Goal: Task Accomplishment & Management: Manage account settings

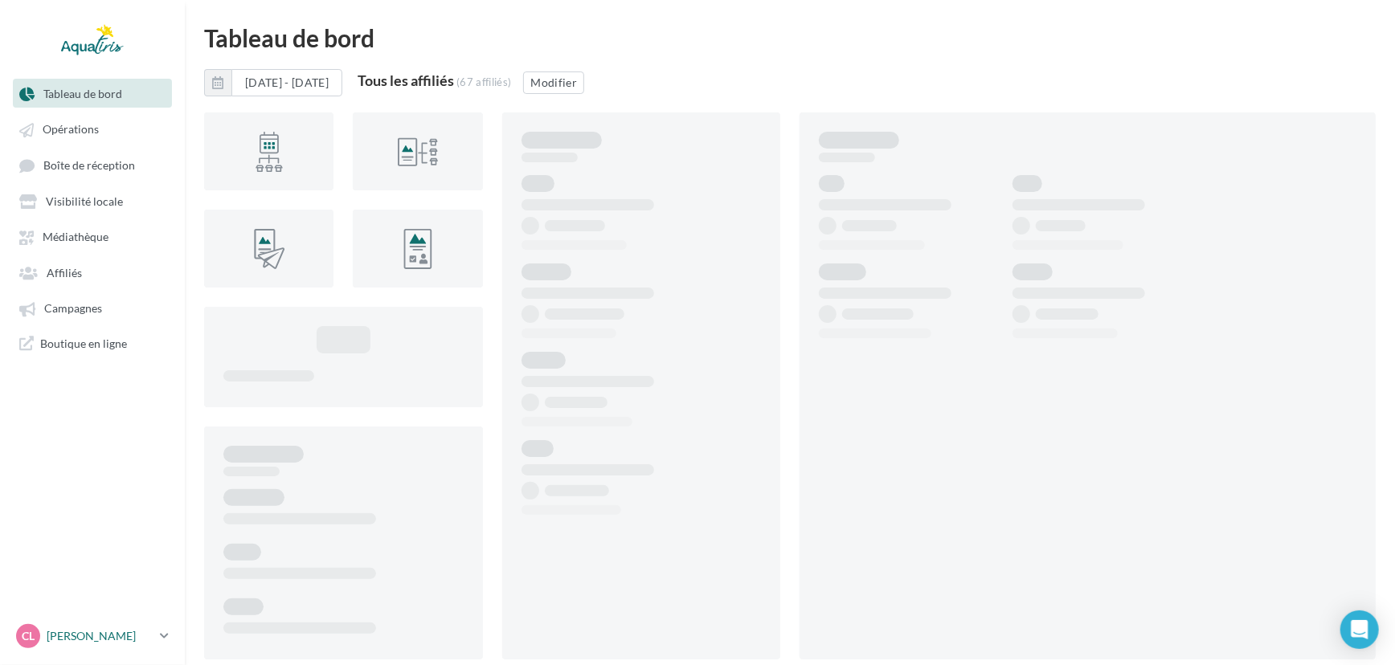
click at [104, 636] on p "[PERSON_NAME]" at bounding box center [100, 636] width 107 height 16
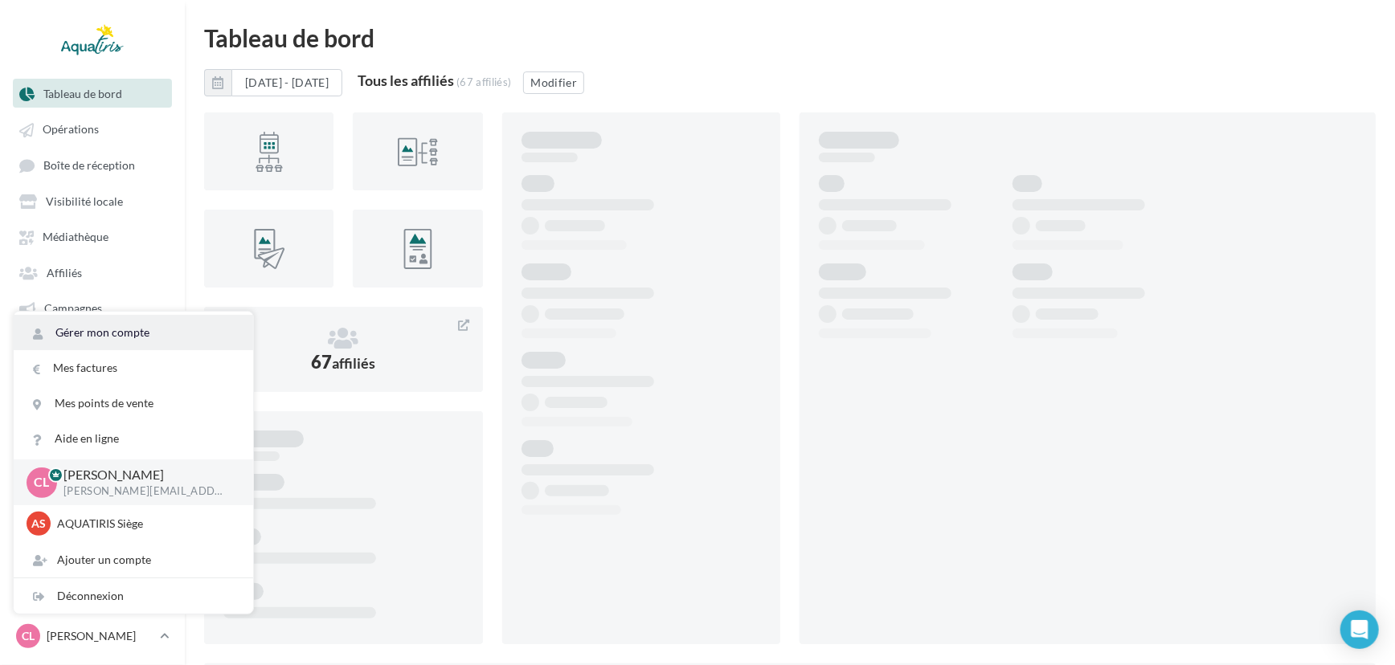
click at [184, 338] on link "Gérer mon compte" at bounding box center [133, 332] width 239 height 35
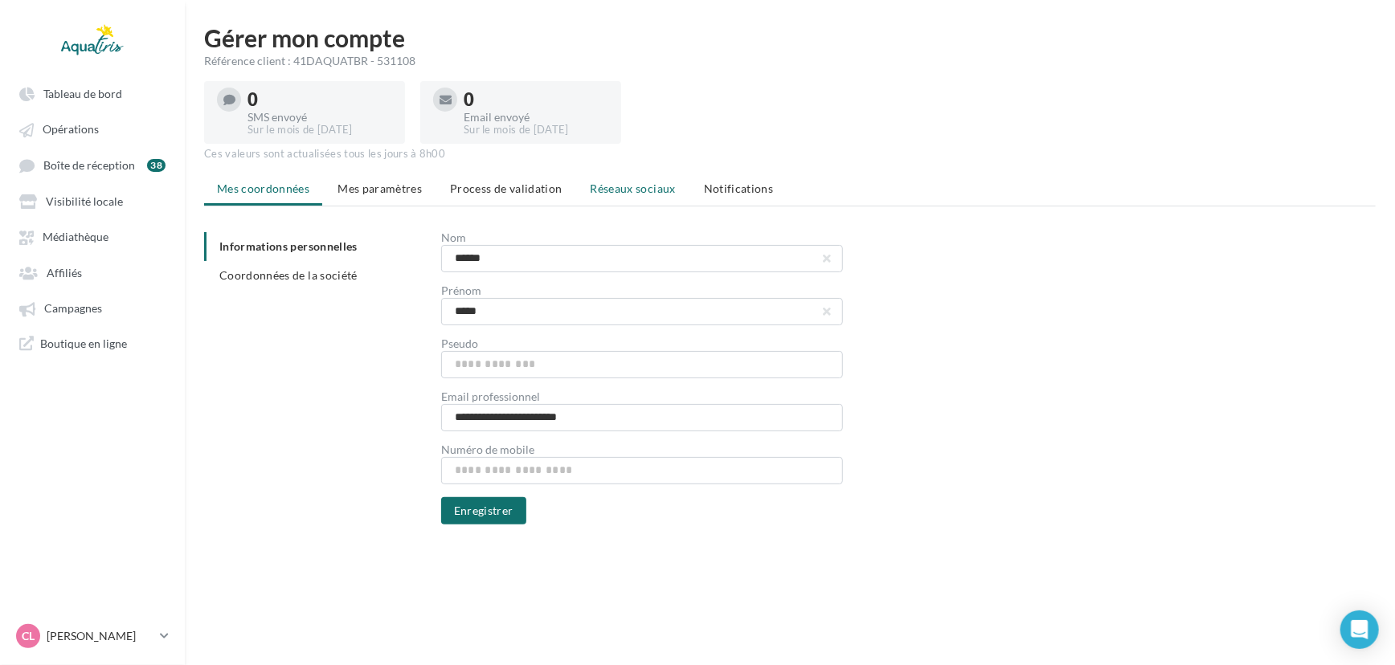
click at [651, 193] on span "Réseaux sociaux" at bounding box center [633, 189] width 85 height 14
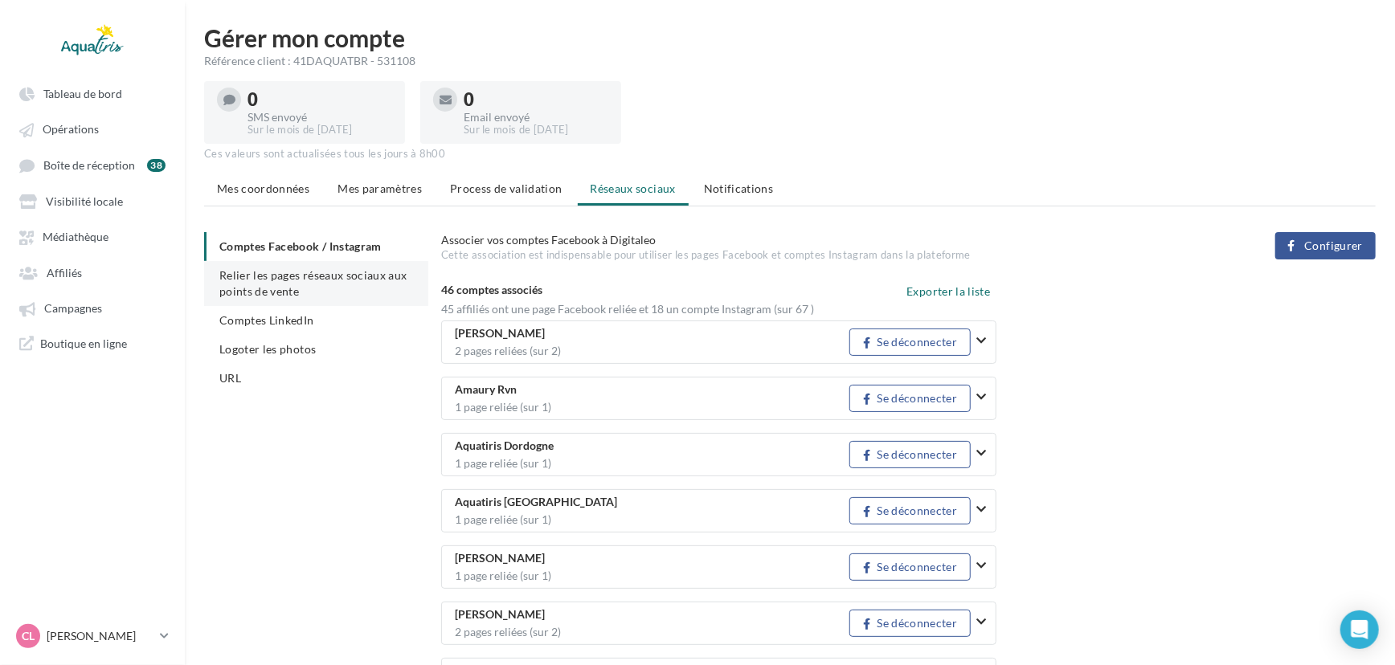
click at [336, 282] on li "Relier les pages réseaux sociaux aux points de vente" at bounding box center [316, 283] width 224 height 45
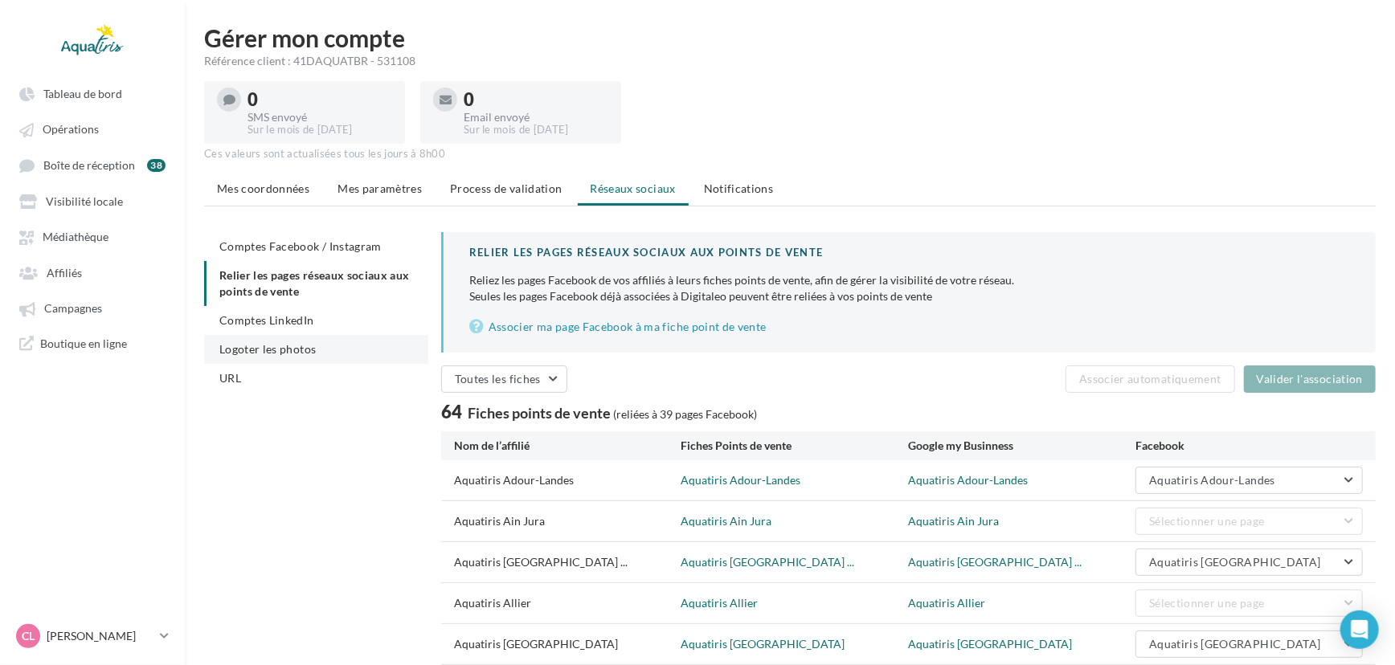
click at [305, 353] on span "Logoter les photos" at bounding box center [267, 349] width 96 height 14
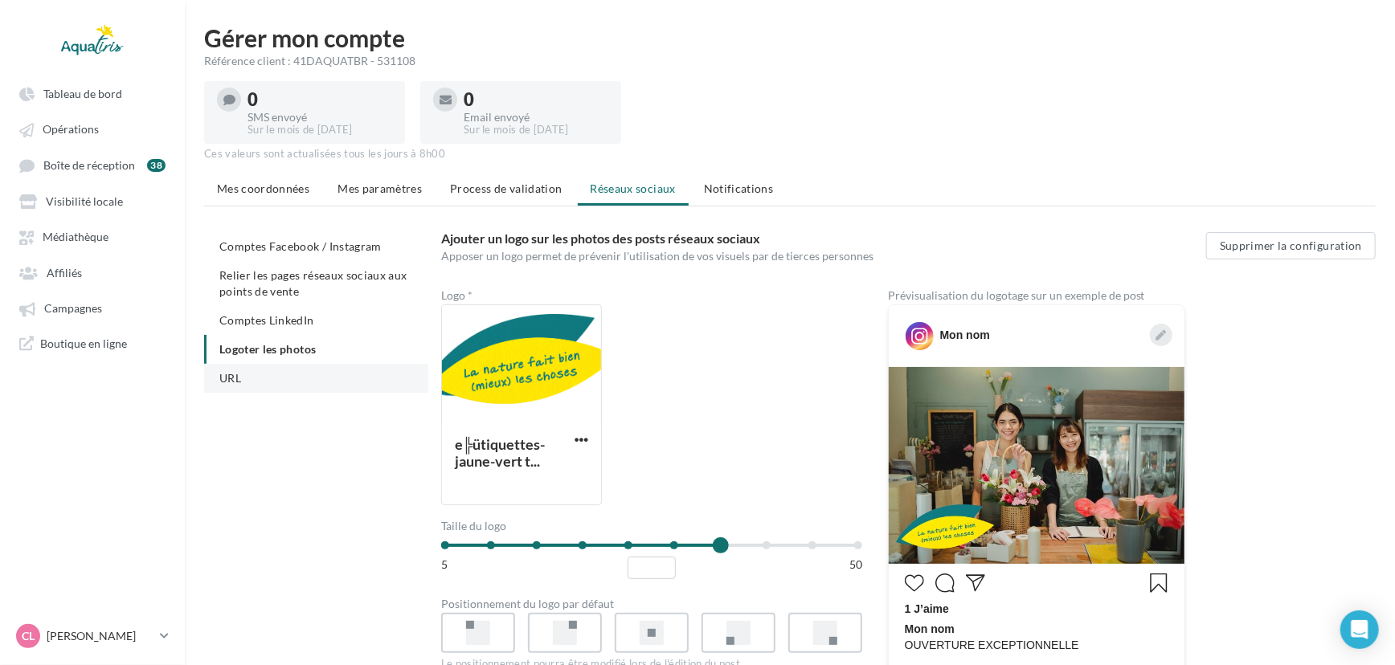
click at [266, 369] on li "URL" at bounding box center [316, 378] width 224 height 29
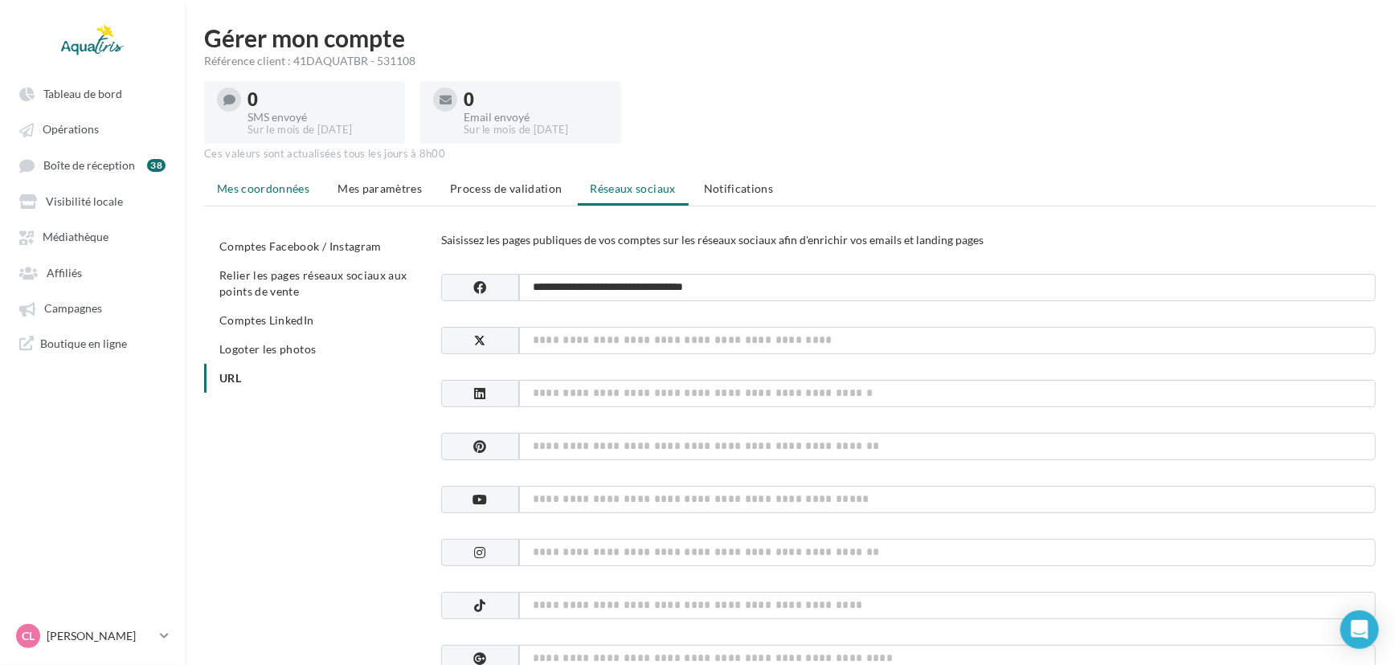
click at [289, 194] on span "Mes coordonnées" at bounding box center [263, 189] width 92 height 14
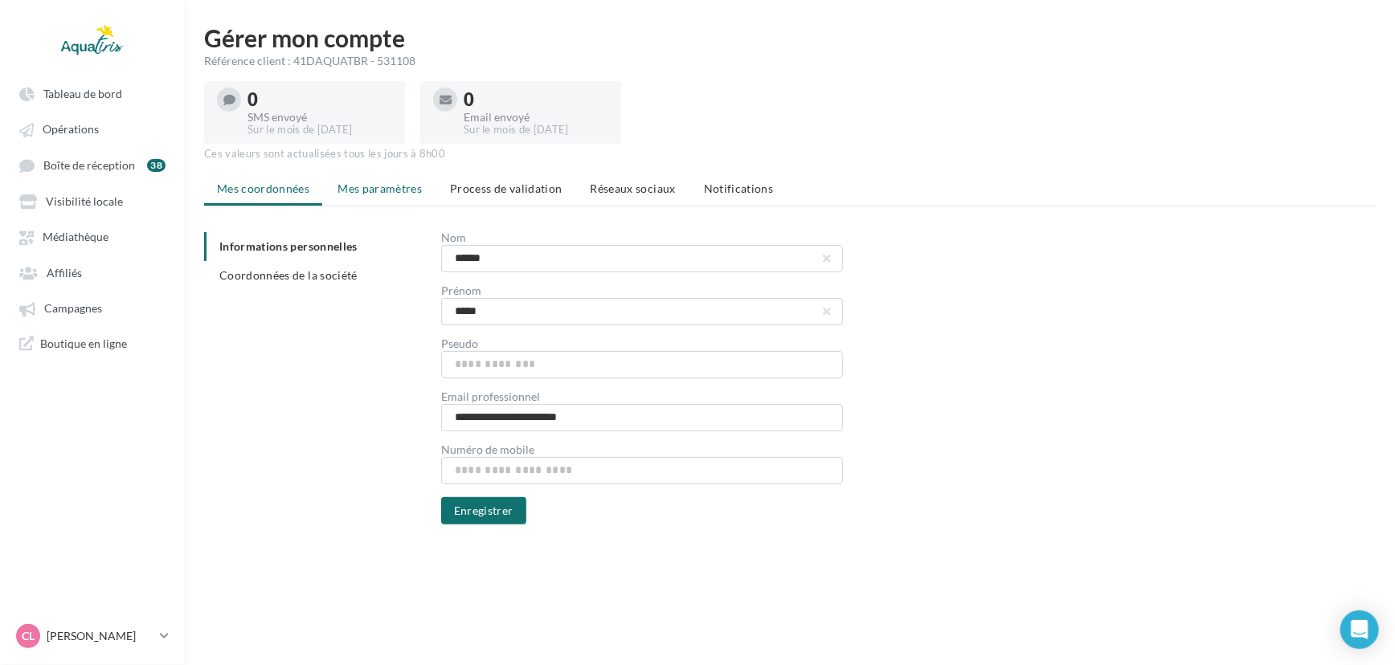
click at [367, 181] on li "Mes paramètres" at bounding box center [380, 188] width 110 height 29
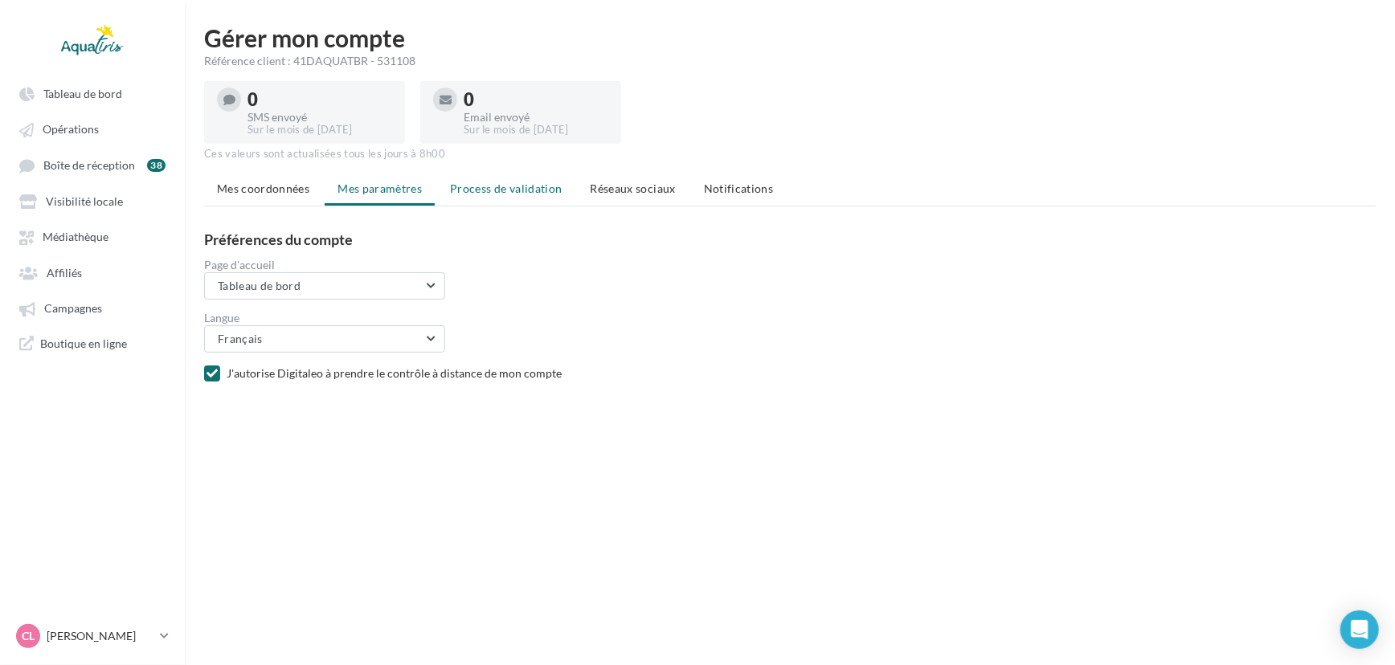
click at [494, 188] on span "Process de validation" at bounding box center [506, 189] width 112 height 14
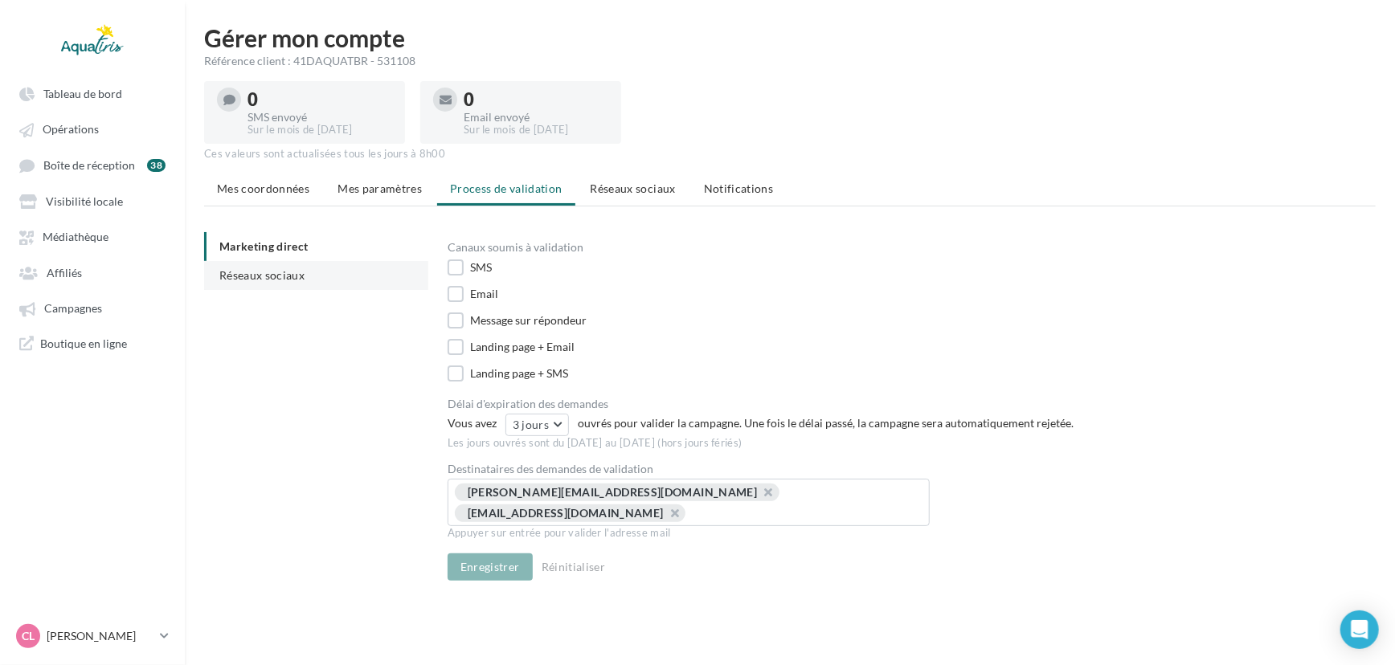
click at [266, 276] on span "Réseaux sociaux" at bounding box center [261, 275] width 85 height 14
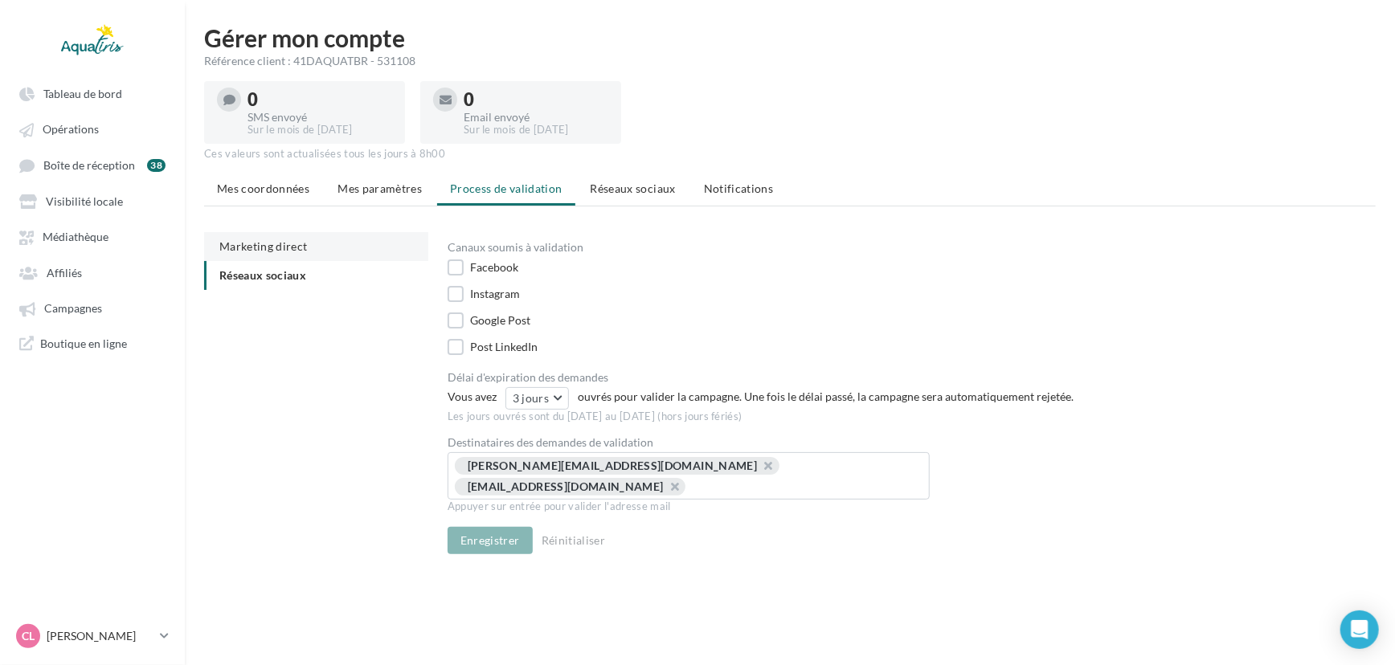
click at [305, 250] on span "Marketing direct" at bounding box center [263, 246] width 88 height 14
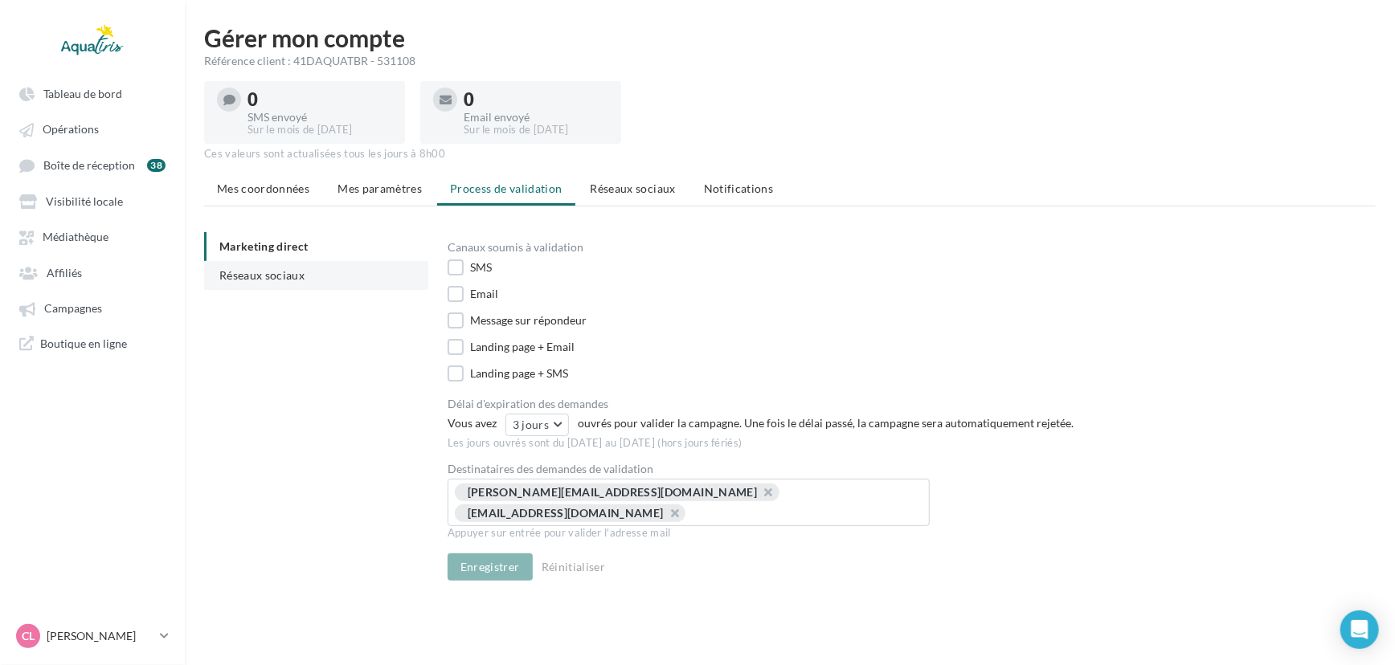
click at [243, 279] on span "Réseaux sociaux" at bounding box center [261, 275] width 85 height 14
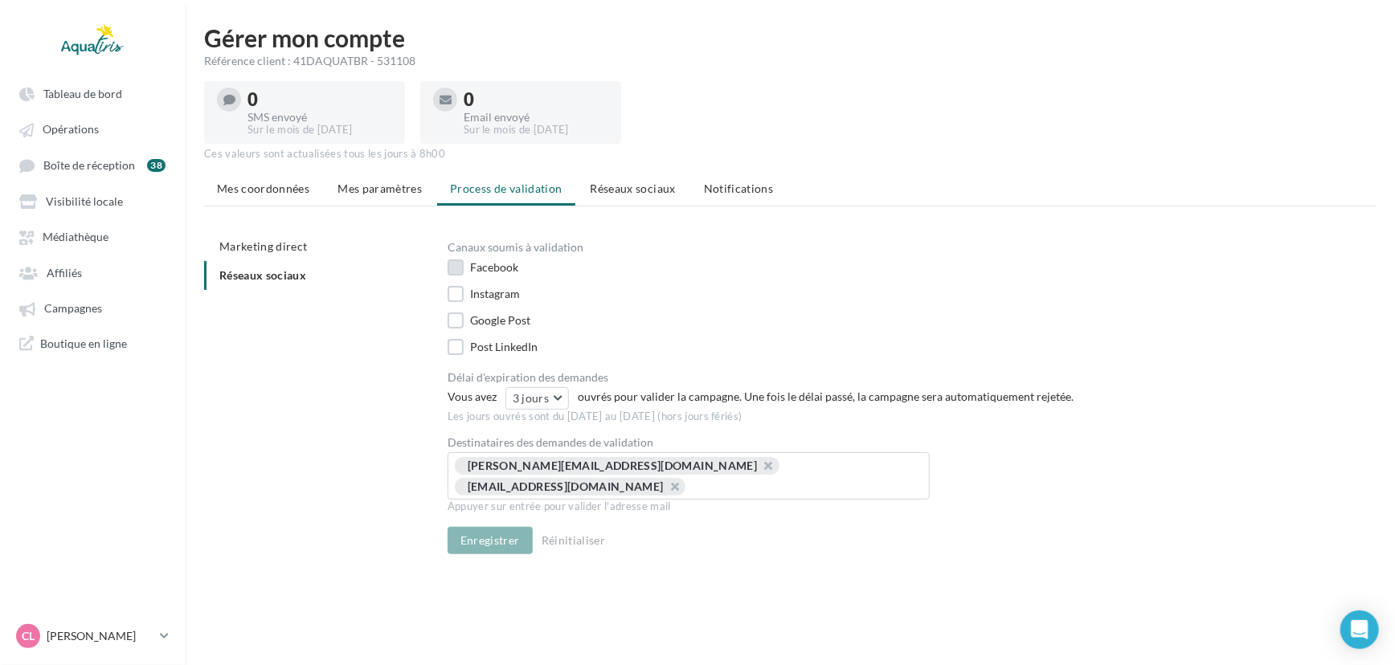
click at [463, 267] on label at bounding box center [456, 268] width 16 height 16
click at [468, 299] on div "Instagram" at bounding box center [608, 296] width 321 height 20
click at [468, 293] on div "Instagram" at bounding box center [608, 296] width 321 height 20
click at [452, 292] on label at bounding box center [456, 294] width 16 height 16
click at [455, 321] on label at bounding box center [456, 321] width 16 height 16
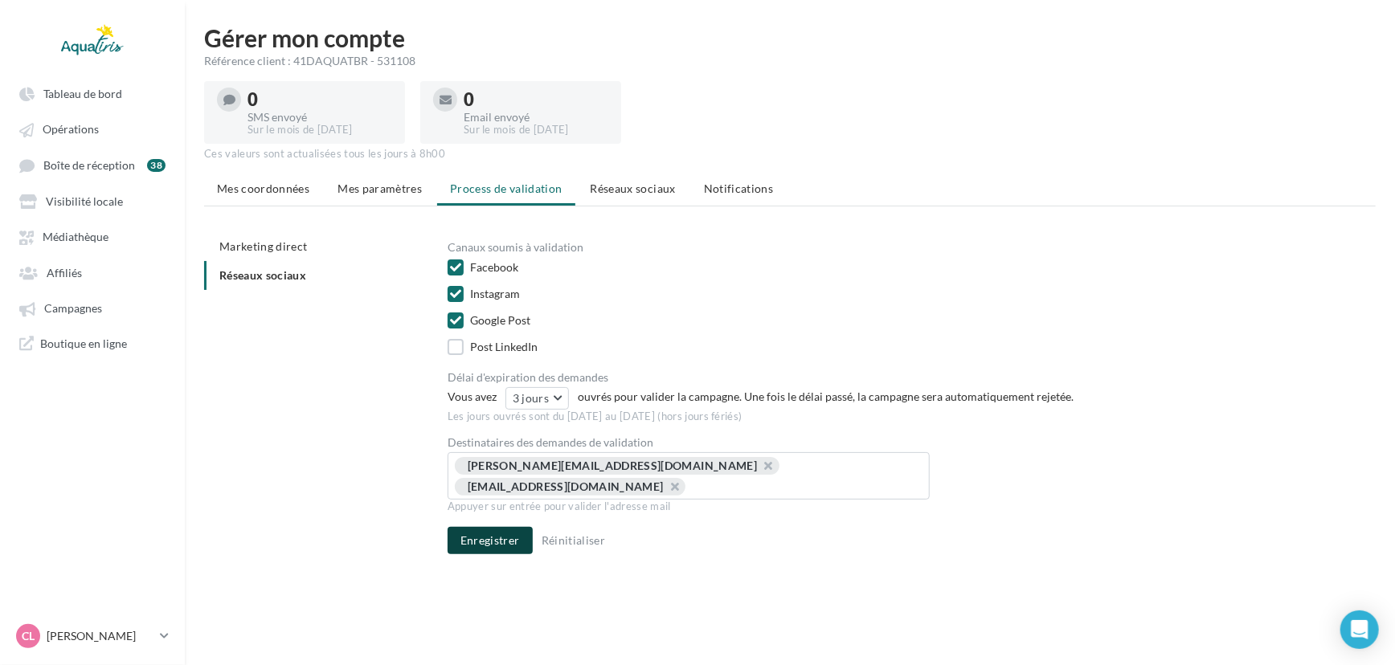
click at [485, 527] on button "Enregistrer" at bounding box center [490, 540] width 85 height 27
click at [114, 627] on div "CL Chloé Lallée chloe.lallee@aquatiris.fr" at bounding box center [84, 636] width 137 height 24
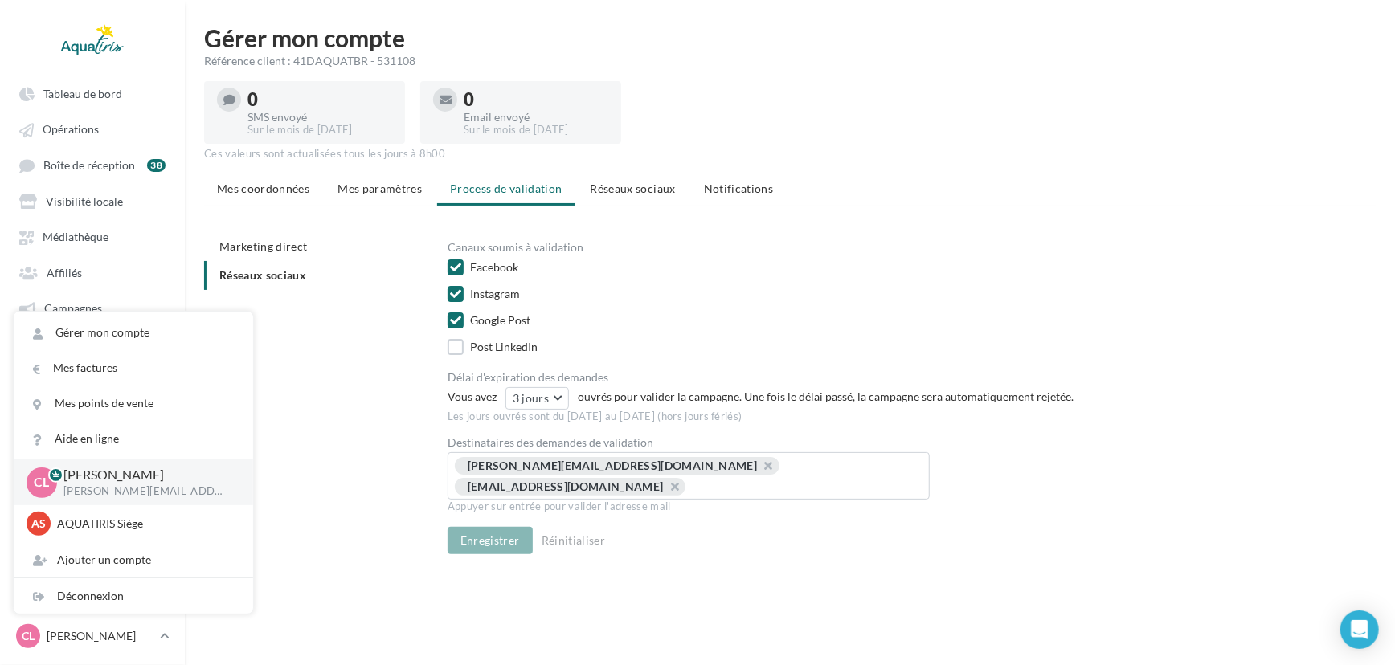
click at [327, 365] on div "Marketing direct Réseaux sociaux Canaux soumis à validation Facebook Instagram …" at bounding box center [796, 396] width 1184 height 329
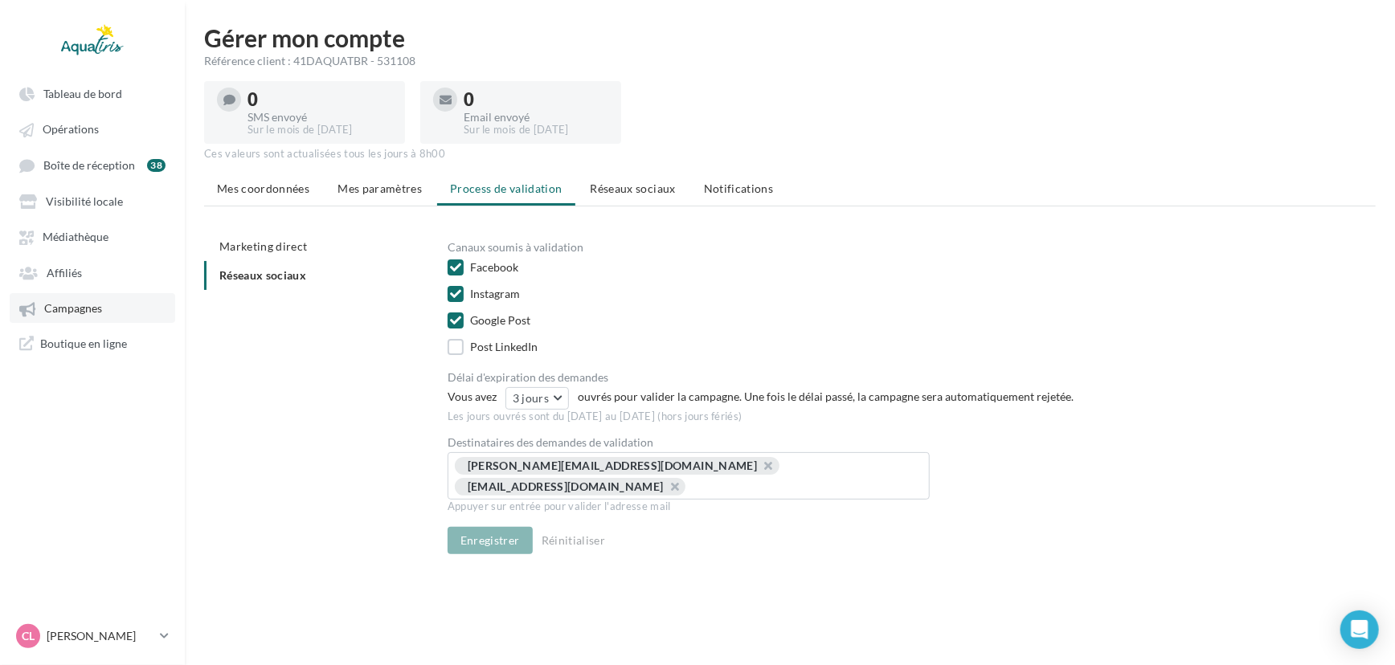
click at [114, 301] on link "Campagnes" at bounding box center [93, 307] width 166 height 29
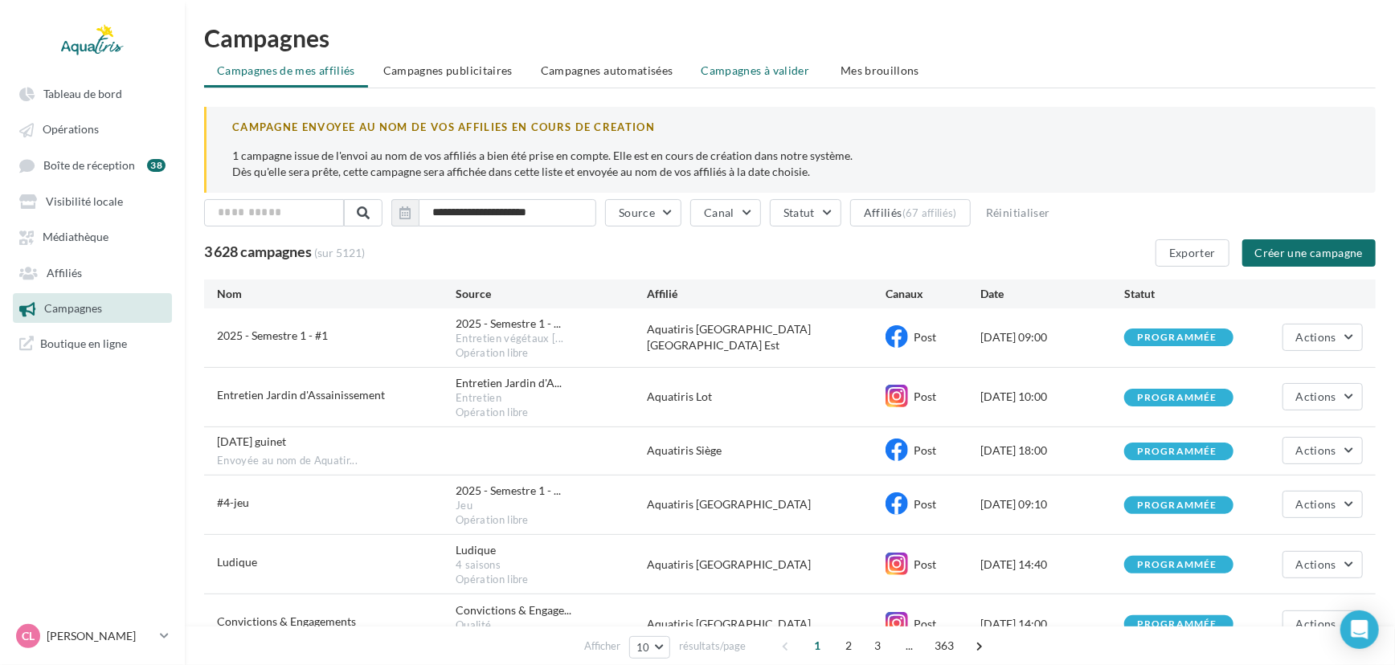
click at [783, 76] on span "Campagnes à valider" at bounding box center [755, 71] width 108 height 16
